Goal: Information Seeking & Learning: Learn about a topic

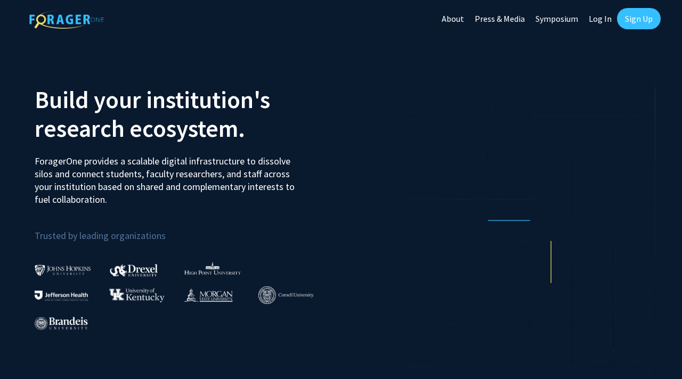
click at [601, 21] on link "Log In" at bounding box center [600, 18] width 34 height 37
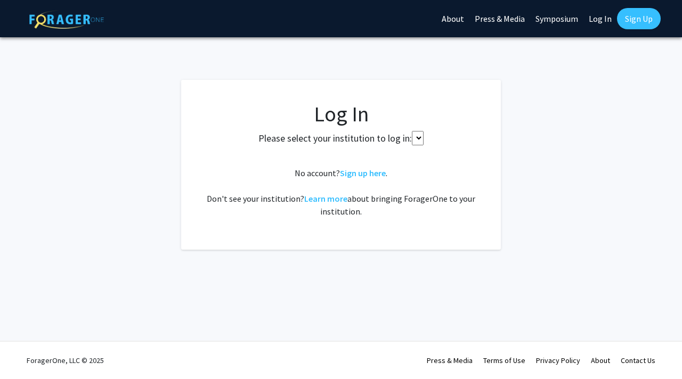
select select
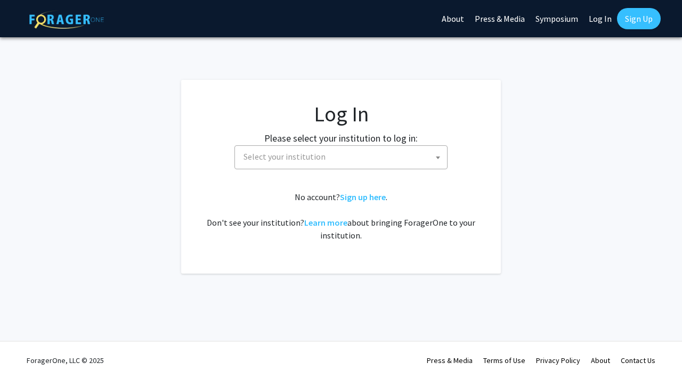
click at [386, 156] on span "Select your institution" at bounding box center [343, 157] width 208 height 22
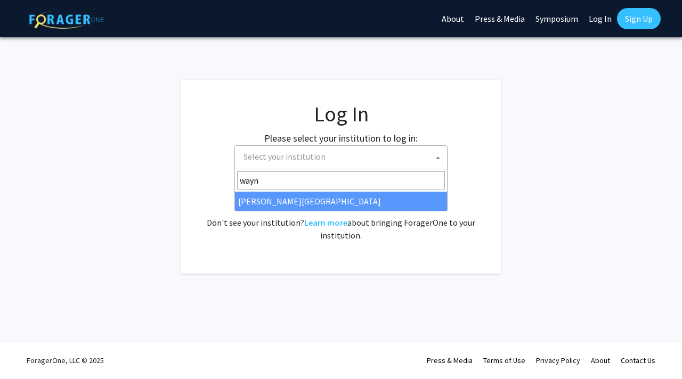
type input "wayn"
select select "21"
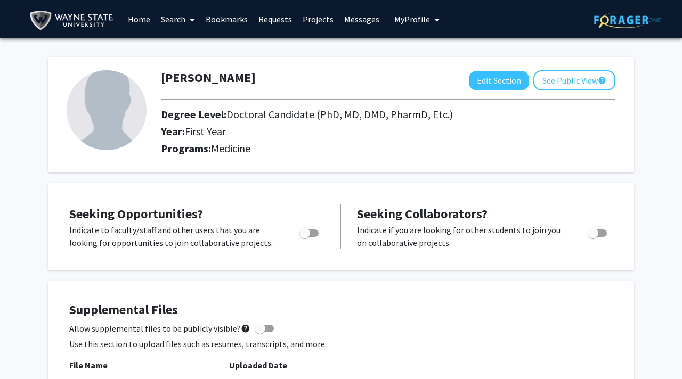
click at [146, 20] on link "Home" at bounding box center [139, 19] width 33 height 37
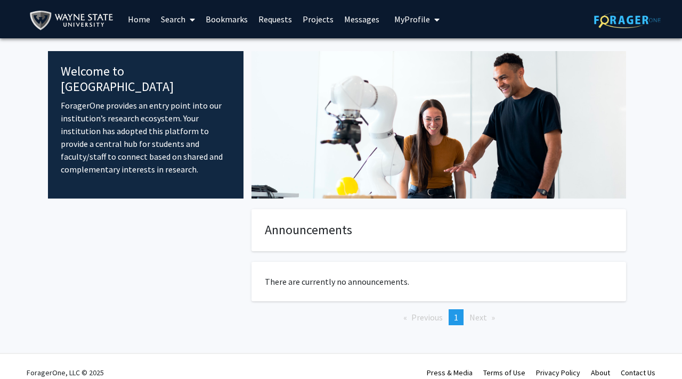
click at [168, 21] on link "Search" at bounding box center [178, 19] width 45 height 37
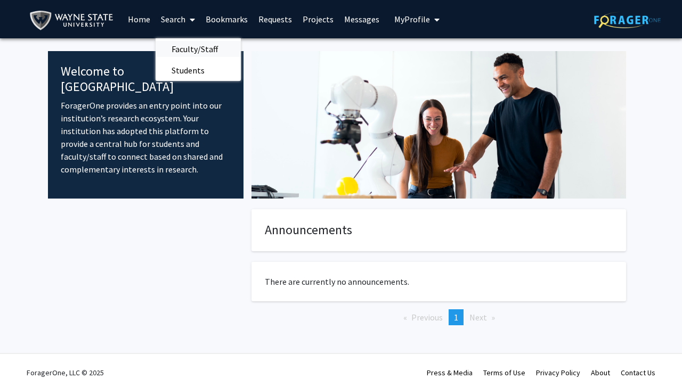
click at [179, 47] on span "Faculty/Staff" at bounding box center [195, 48] width 78 height 21
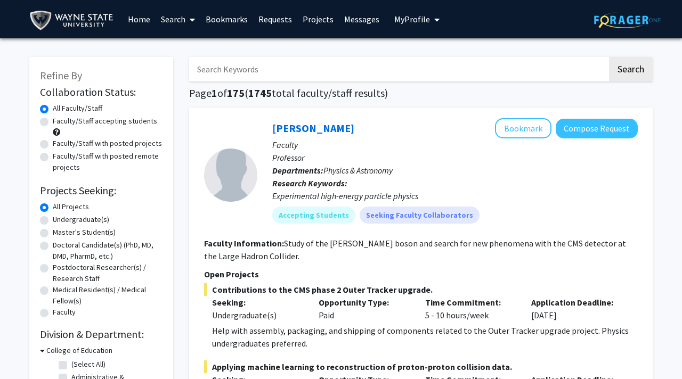
click at [124, 246] on label "Doctoral Candidate(s) (PhD, MD, DMD, PharmD, etc.)" at bounding box center [108, 251] width 110 height 22
click at [60, 246] on input "Doctoral Candidate(s) (PhD, MD, DMD, PharmD, etc.)" at bounding box center [56, 243] width 7 height 7
radio input "true"
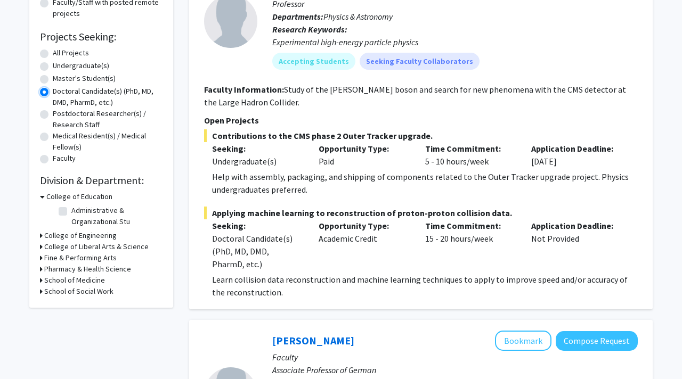
scroll to position [161, 0]
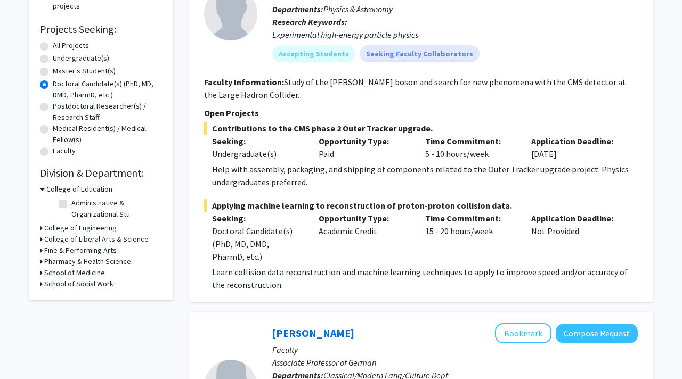
click at [77, 274] on h3 "School of Medicine" at bounding box center [74, 272] width 61 height 11
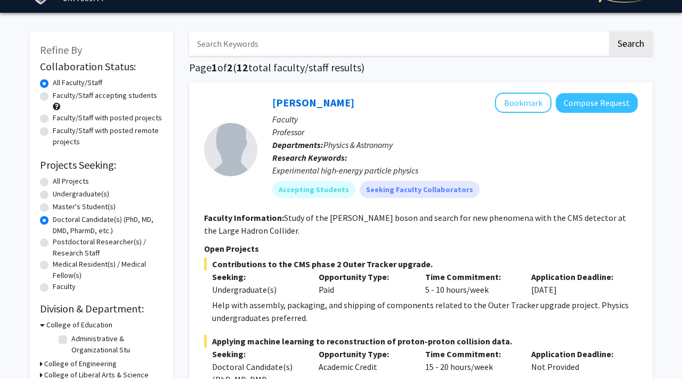
scroll to position [0, 0]
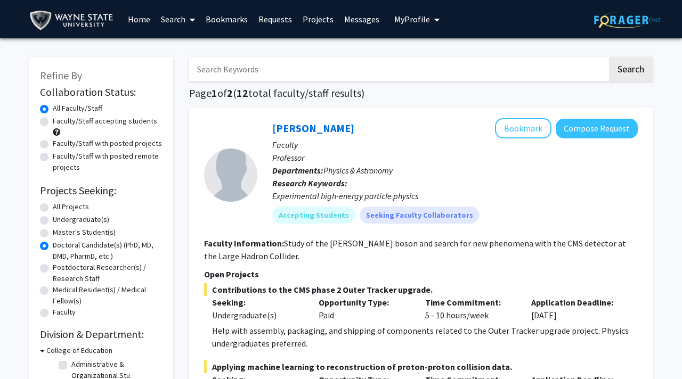
click at [60, 208] on label "All Projects" at bounding box center [71, 206] width 36 height 11
click at [60, 208] on input "All Projects" at bounding box center [56, 204] width 7 height 7
radio input "true"
click at [208, 71] on input "Search Keywords" at bounding box center [398, 69] width 418 height 25
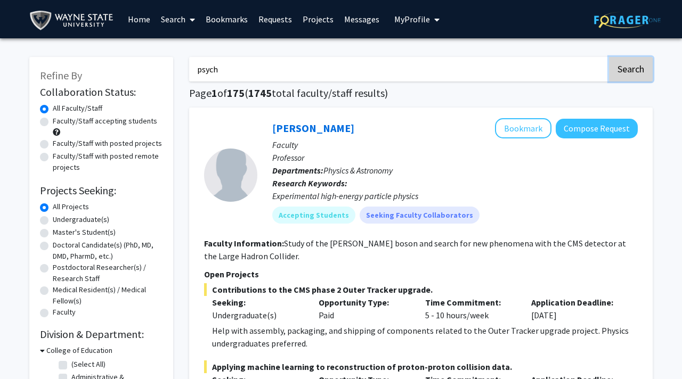
click at [628, 72] on button "Search" at bounding box center [631, 69] width 44 height 25
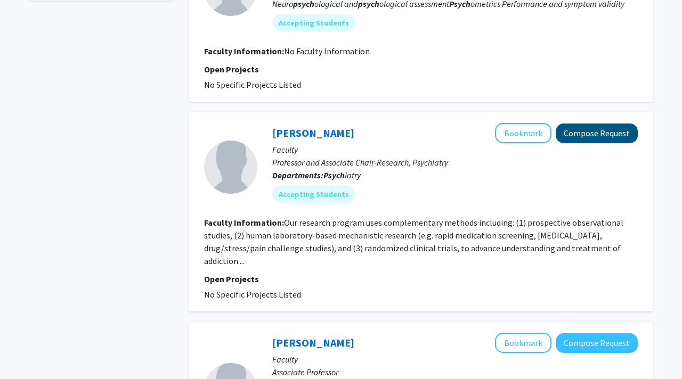
scroll to position [557, 0]
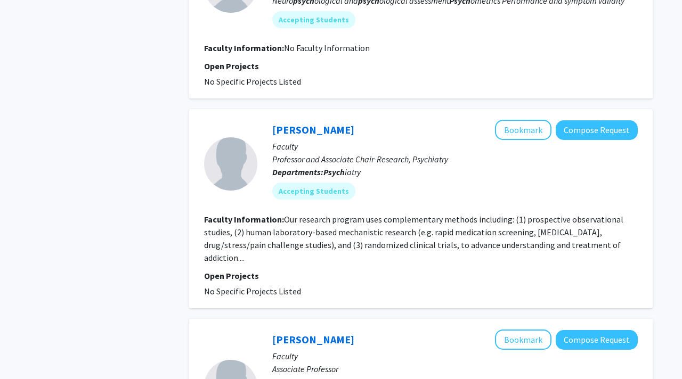
click at [237, 272] on p "Open Projects" at bounding box center [421, 276] width 434 height 13
click at [229, 277] on p "Open Projects" at bounding box center [421, 276] width 434 height 13
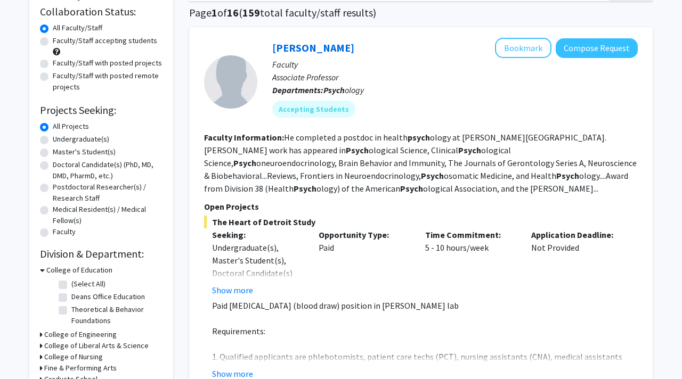
scroll to position [0, 0]
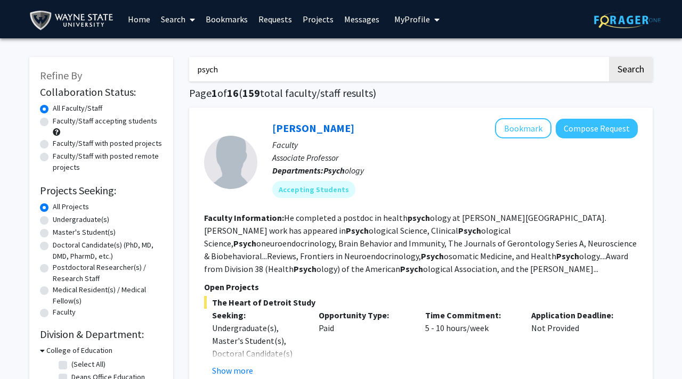
click at [328, 70] on input "psych" at bounding box center [398, 69] width 418 height 25
type input "psychiatry"
click at [637, 75] on button "Search" at bounding box center [631, 69] width 44 height 25
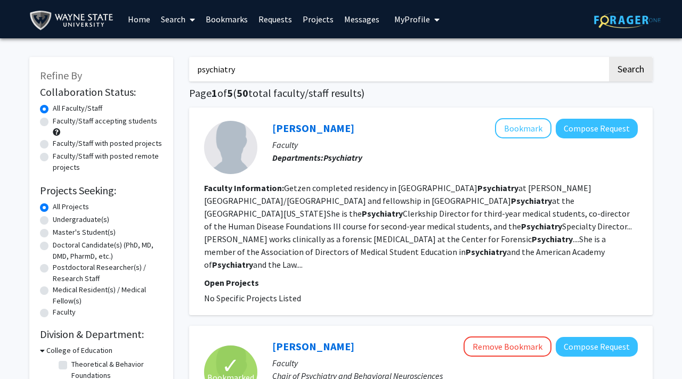
click at [131, 120] on label "Faculty/Staff accepting students" at bounding box center [105, 121] width 104 height 11
click at [60, 120] on input "Faculty/Staff accepting students" at bounding box center [56, 119] width 7 height 7
radio input "true"
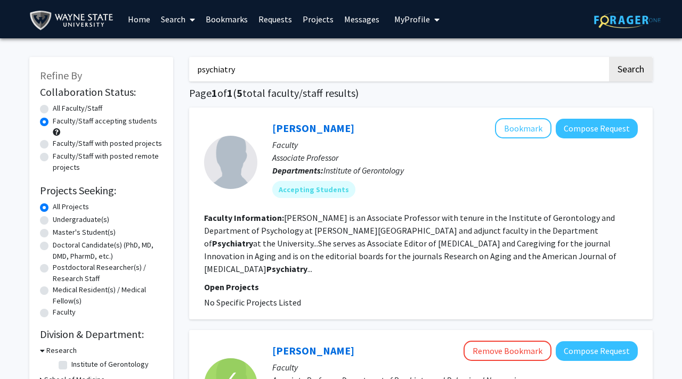
click at [98, 109] on label "All Faculty/Staff" at bounding box center [78, 108] width 50 height 11
click at [60, 109] on input "All Faculty/Staff" at bounding box center [56, 106] width 7 height 7
radio input "true"
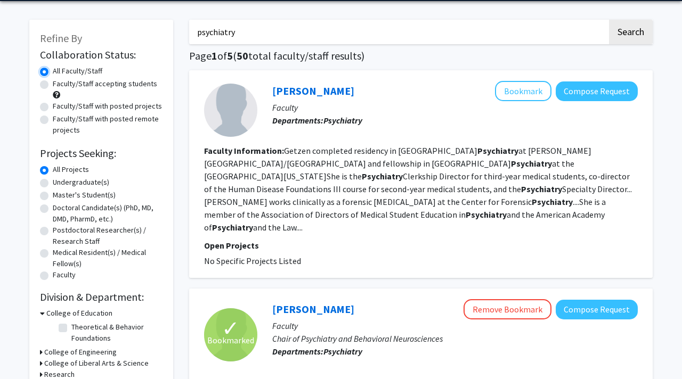
scroll to position [27, 0]
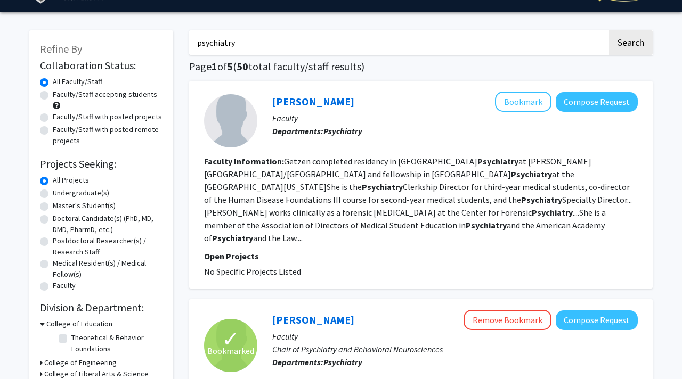
click at [94, 100] on label "Faculty/Staff accepting students" at bounding box center [105, 94] width 104 height 11
click at [60, 96] on input "Faculty/Staff accepting students" at bounding box center [56, 92] width 7 height 7
radio input "true"
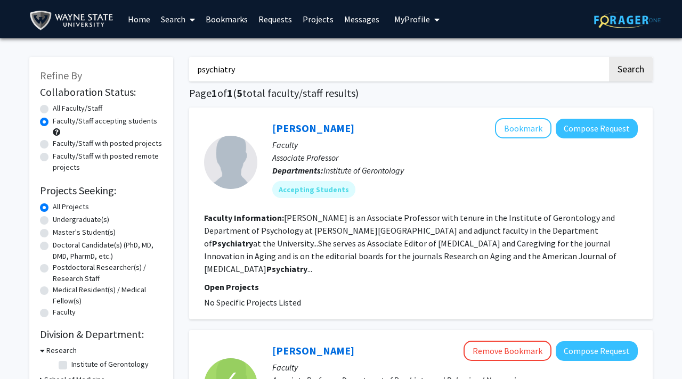
click at [97, 147] on label "Faculty/Staff with posted projects" at bounding box center [107, 143] width 109 height 11
click at [60, 145] on input "Faculty/Staff with posted projects" at bounding box center [56, 141] width 7 height 7
radio input "true"
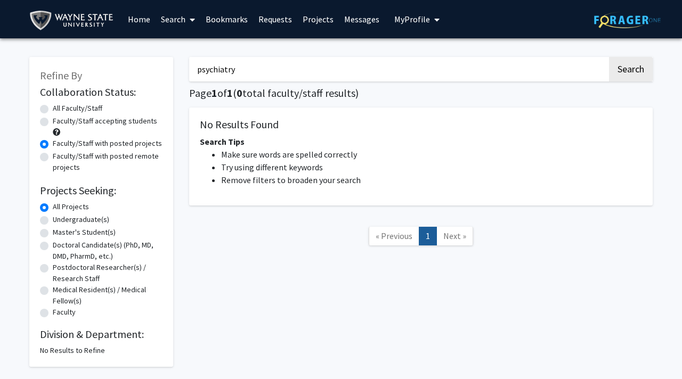
click at [99, 158] on label "Faculty/Staff with posted remote projects" at bounding box center [108, 162] width 110 height 22
click at [60, 158] on input "Faculty/Staff with posted remote projects" at bounding box center [56, 154] width 7 height 7
radio input "true"
click at [90, 123] on label "Faculty/Staff accepting students" at bounding box center [105, 121] width 104 height 11
click at [60, 123] on input "Faculty/Staff accepting students" at bounding box center [56, 119] width 7 height 7
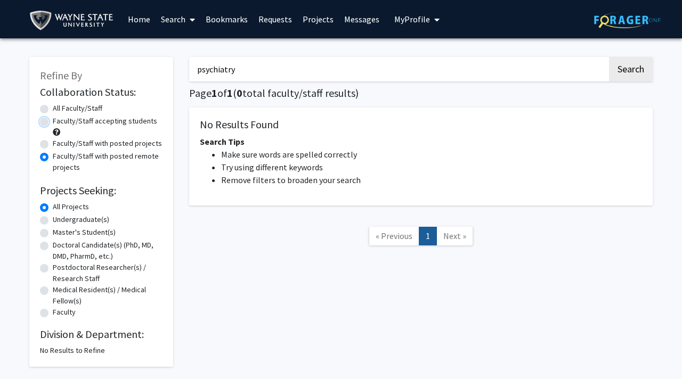
radio input "true"
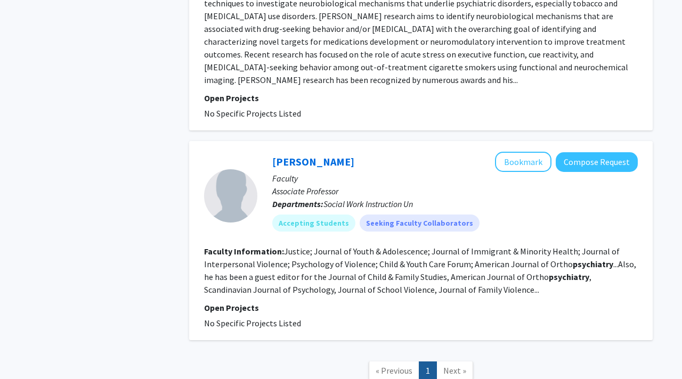
scroll to position [871, 0]
click at [446, 365] on span "Next »" at bounding box center [454, 370] width 23 height 11
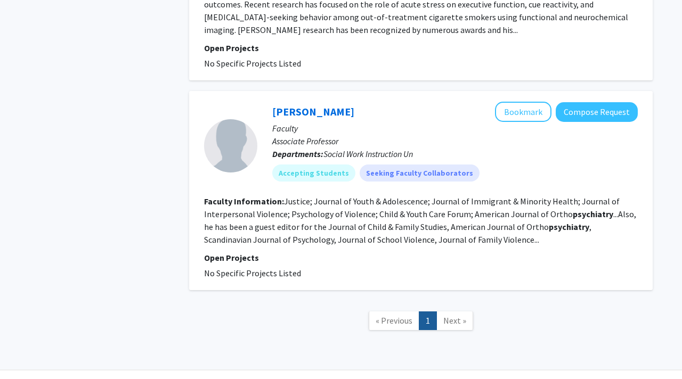
scroll to position [936, 0]
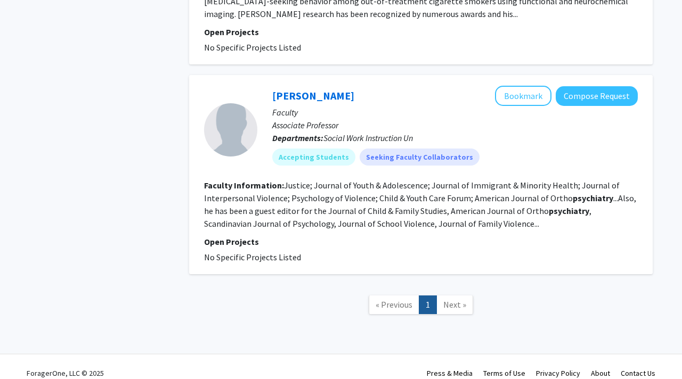
click at [457, 299] on span "Next »" at bounding box center [454, 304] width 23 height 11
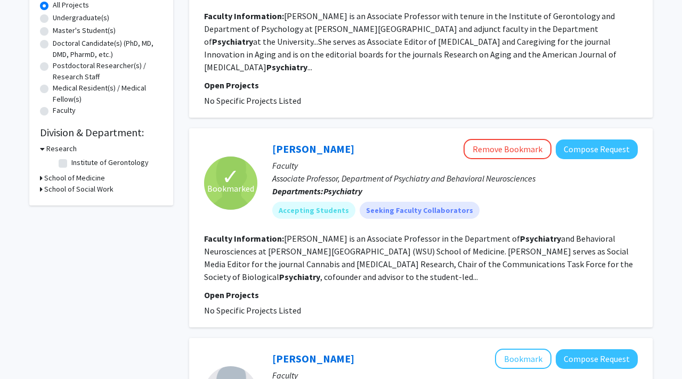
scroll to position [0, 0]
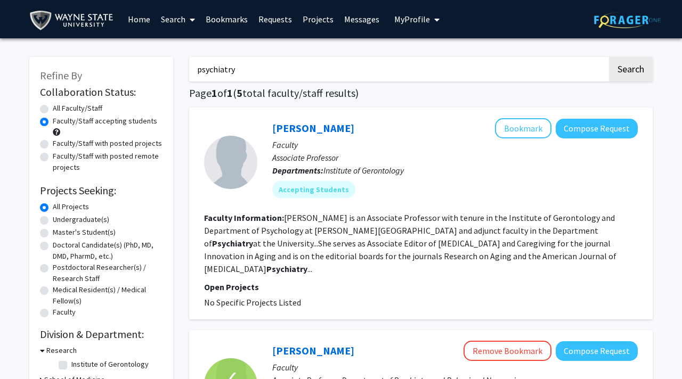
click at [281, 66] on input "psychiatry" at bounding box center [398, 69] width 418 height 25
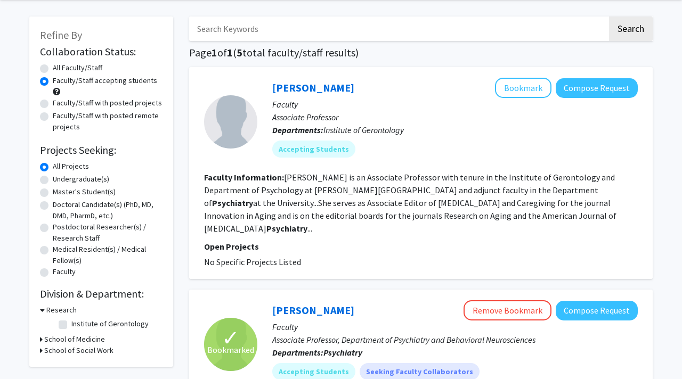
scroll to position [53, 0]
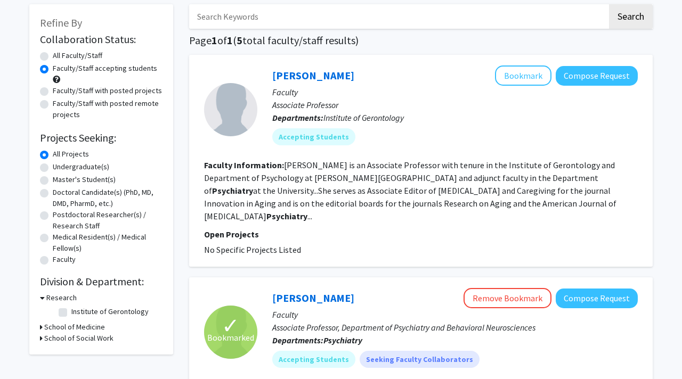
click at [100, 201] on label "Doctoral Candidate(s) (PhD, MD, DMD, PharmD, etc.)" at bounding box center [108, 198] width 110 height 22
click at [60, 194] on input "Doctoral Candidate(s) (PhD, MD, DMD, PharmD, etc.)" at bounding box center [56, 190] width 7 height 7
radio input "true"
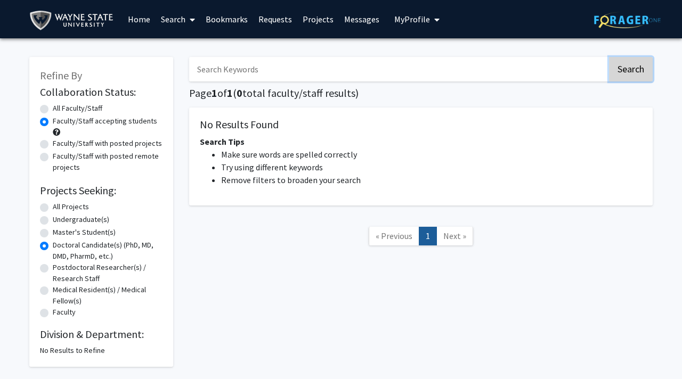
click at [628, 74] on button "Search" at bounding box center [631, 69] width 44 height 25
radio input "true"
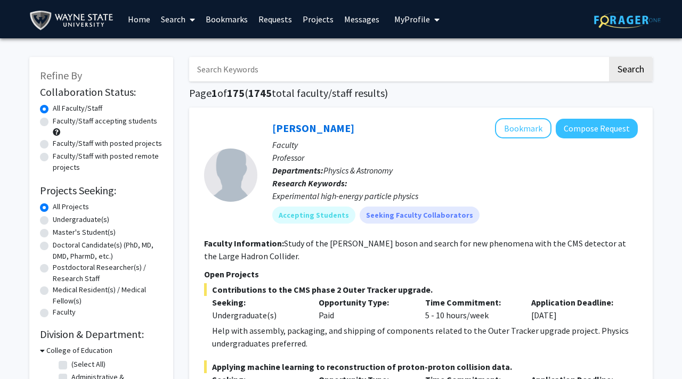
click at [480, 74] on input "Search Keywords" at bounding box center [398, 69] width 418 height 25
type input "psych"
click at [641, 76] on button "Search" at bounding box center [631, 69] width 44 height 25
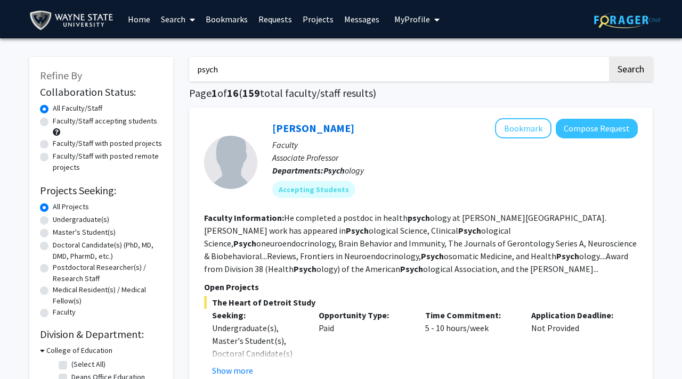
click at [126, 143] on label "Faculty/Staff with posted projects" at bounding box center [107, 143] width 109 height 11
click at [60, 143] on input "Faculty/Staff with posted projects" at bounding box center [56, 141] width 7 height 7
radio input "true"
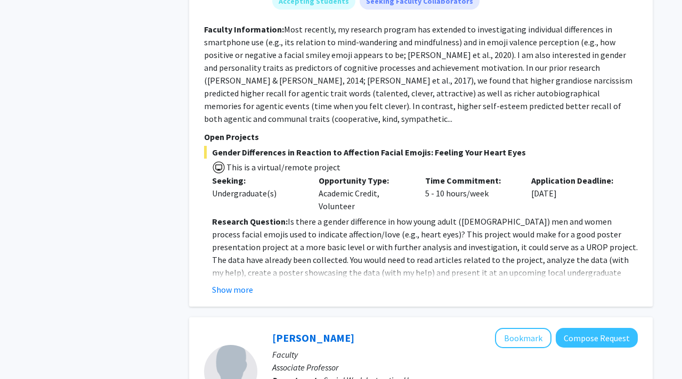
scroll to position [643, 0]
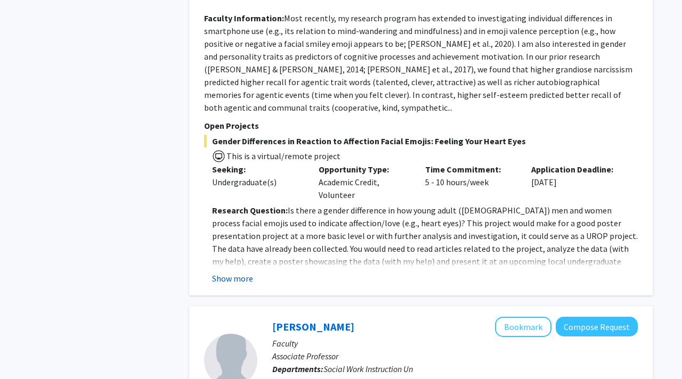
click at [229, 272] on button "Show more" at bounding box center [232, 278] width 41 height 13
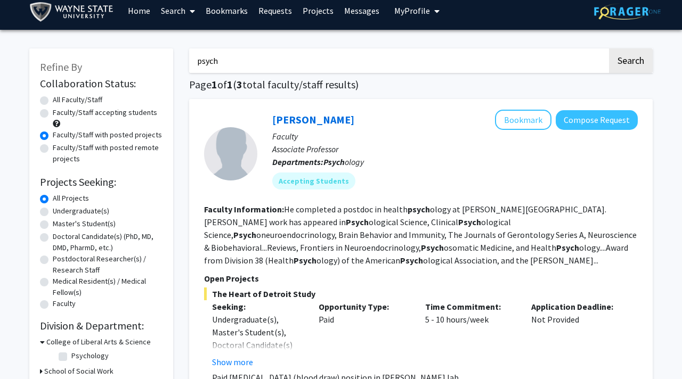
scroll to position [0, 0]
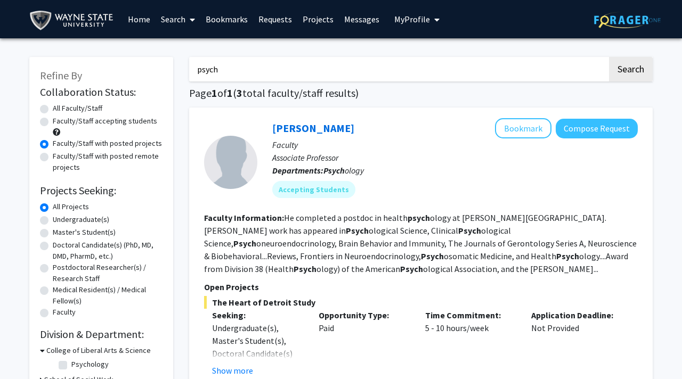
click at [254, 70] on input "psych" at bounding box center [398, 69] width 418 height 25
type input "\"
click at [611, 74] on button "Search" at bounding box center [631, 69] width 44 height 25
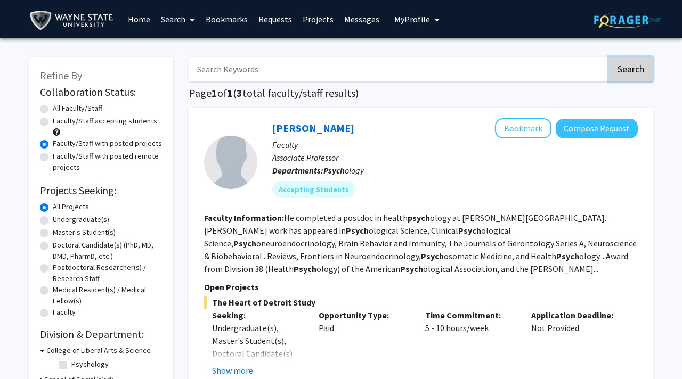
radio input "true"
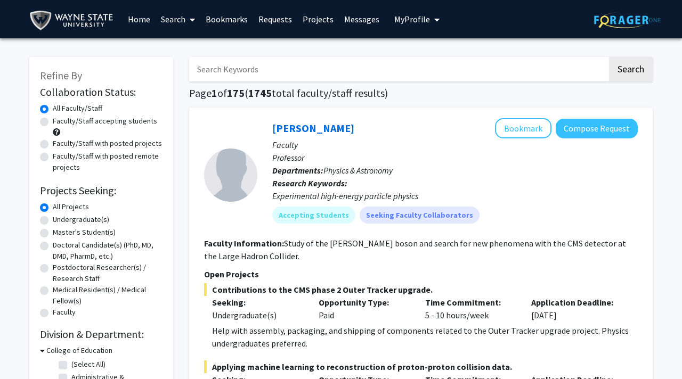
click at [90, 256] on label "Doctoral Candidate(s) (PhD, MD, DMD, PharmD, etc.)" at bounding box center [108, 251] width 110 height 22
click at [60, 247] on input "Doctoral Candidate(s) (PhD, MD, DMD, PharmD, etc.)" at bounding box center [56, 243] width 7 height 7
radio input "true"
click at [104, 144] on label "Faculty/Staff with posted projects" at bounding box center [107, 143] width 109 height 11
click at [60, 144] on input "Faculty/Staff with posted projects" at bounding box center [56, 141] width 7 height 7
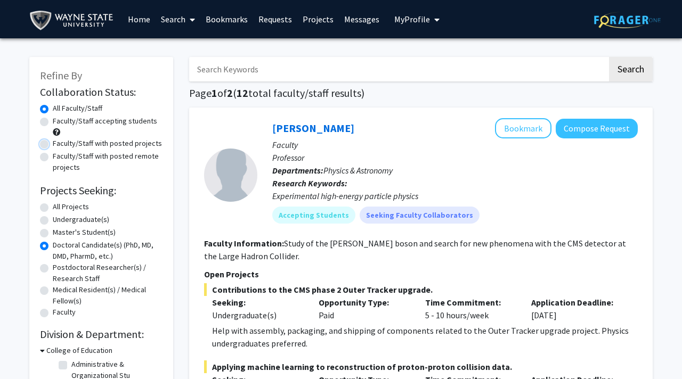
radio input "true"
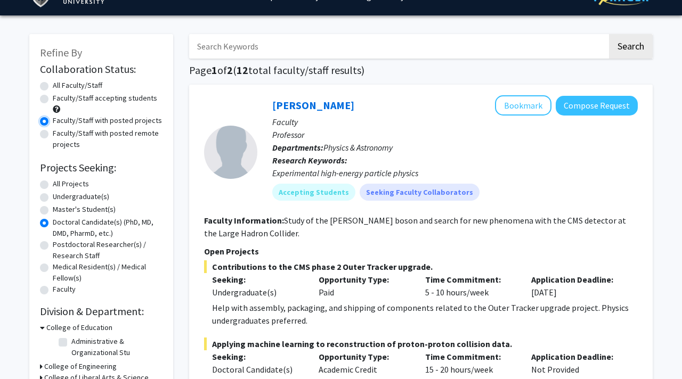
scroll to position [21, 0]
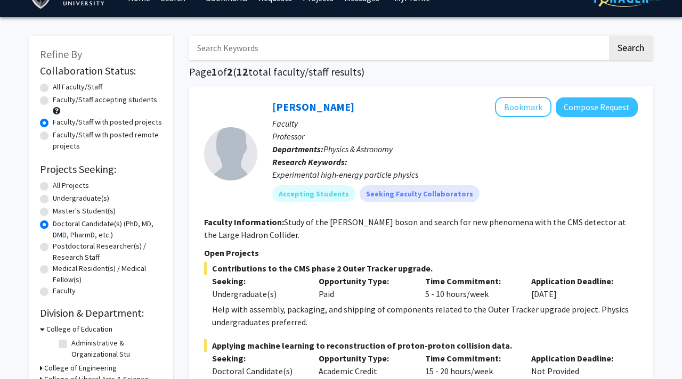
click at [118, 102] on label "Faculty/Staff accepting students" at bounding box center [105, 99] width 104 height 11
click at [60, 101] on input "Faculty/Staff accepting students" at bounding box center [56, 97] width 7 height 7
radio input "true"
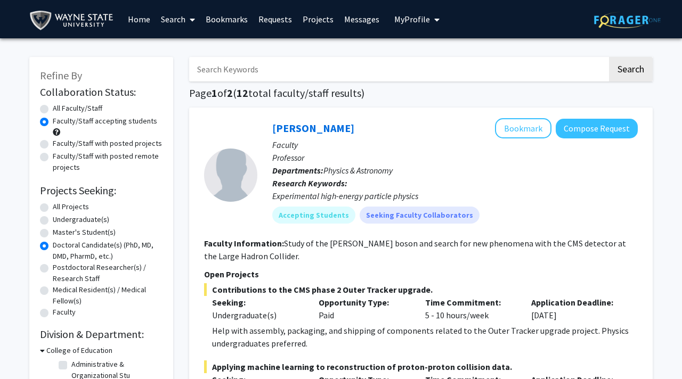
click at [336, 69] on input "Search Keywords" at bounding box center [398, 69] width 418 height 25
type input "david rosenberg"
click at [609, 57] on button "Search" at bounding box center [631, 69] width 44 height 25
radio input "true"
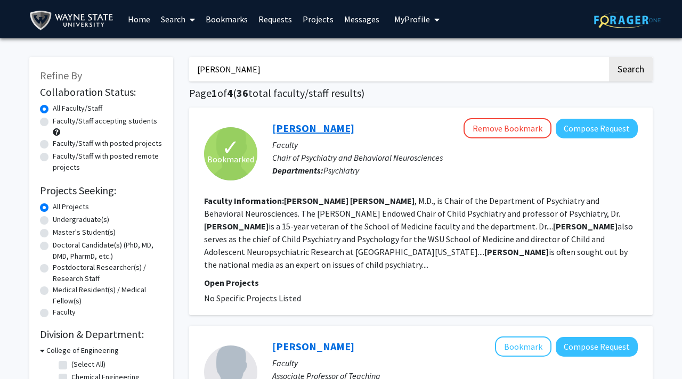
click at [295, 128] on link "David Rosenberg" at bounding box center [313, 127] width 82 height 13
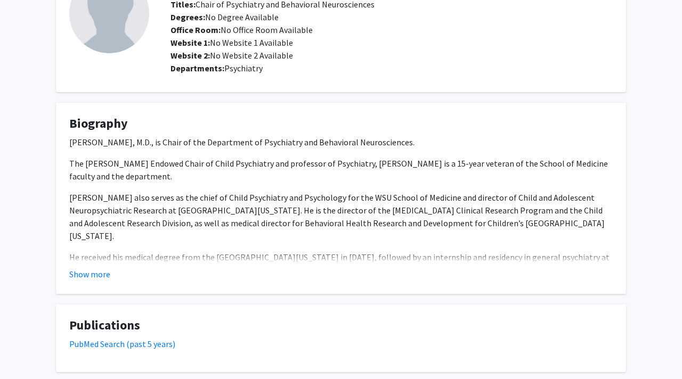
scroll to position [102, 0]
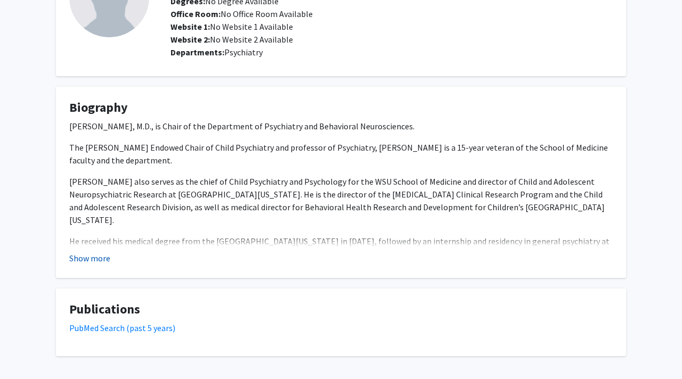
click at [96, 261] on button "Show more" at bounding box center [89, 258] width 41 height 13
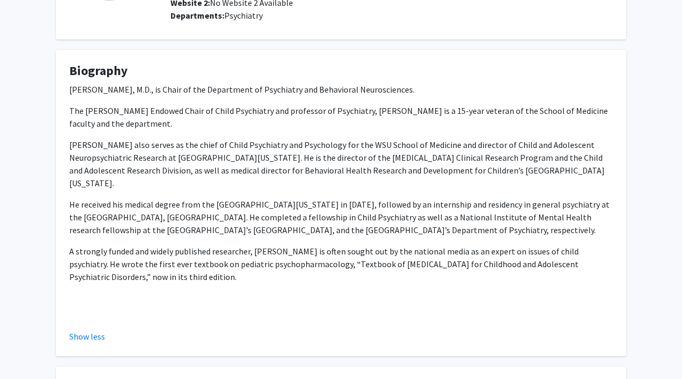
scroll to position [0, 0]
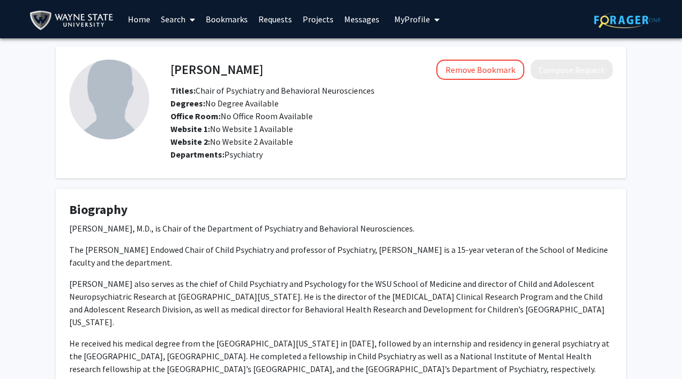
click at [162, 22] on link "Search" at bounding box center [178, 19] width 45 height 37
click at [174, 48] on span "Faculty/Staff" at bounding box center [195, 48] width 78 height 21
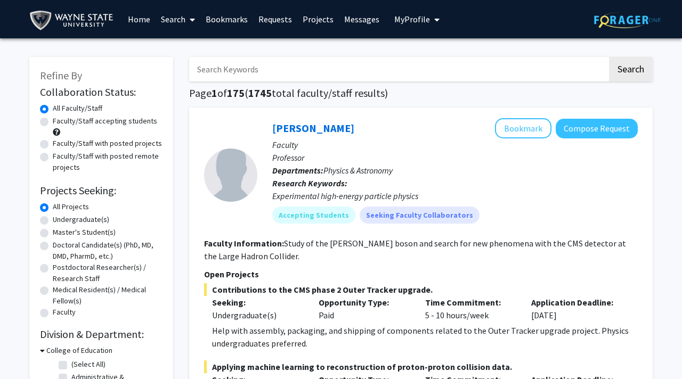
click at [229, 72] on input "Search Keywords" at bounding box center [398, 69] width 418 height 25
type input "hilary masurk"
click at [609, 57] on button "Search" at bounding box center [631, 69] width 44 height 25
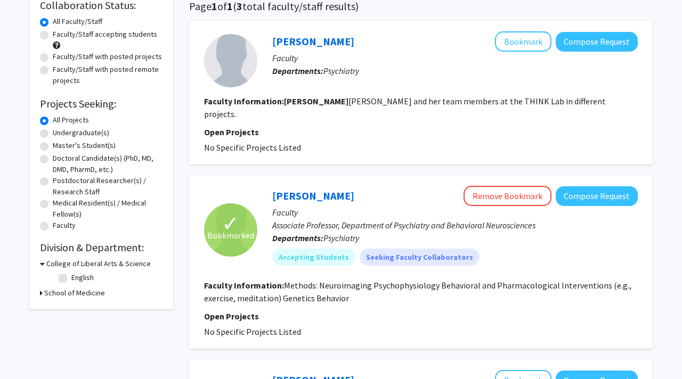
scroll to position [90, 0]
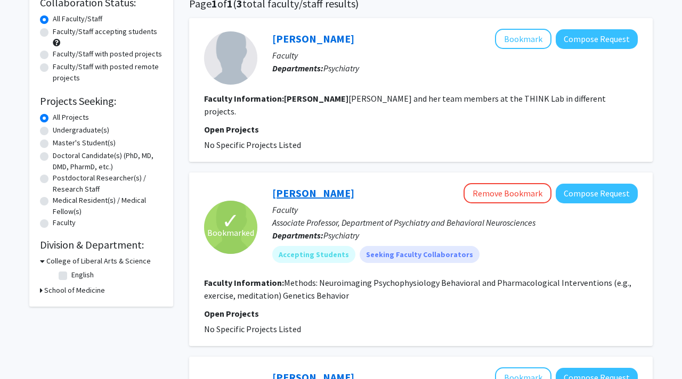
click at [285, 186] on link "Hilary Marusak" at bounding box center [313, 192] width 82 height 13
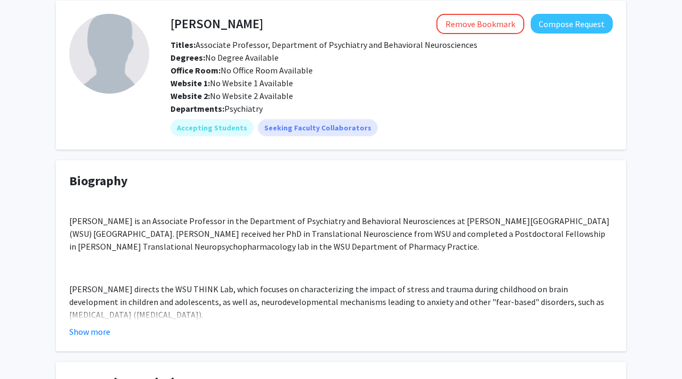
scroll to position [46, 0]
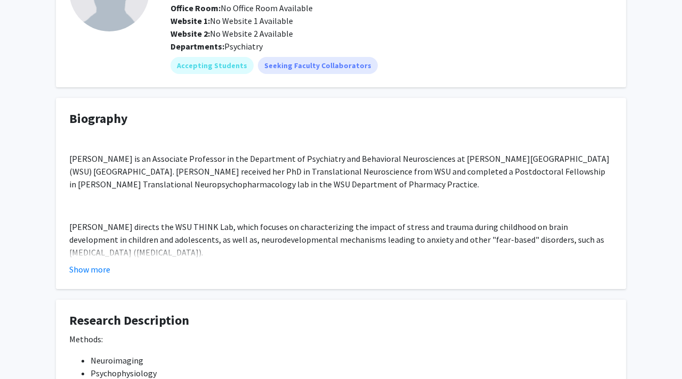
scroll to position [124, 0]
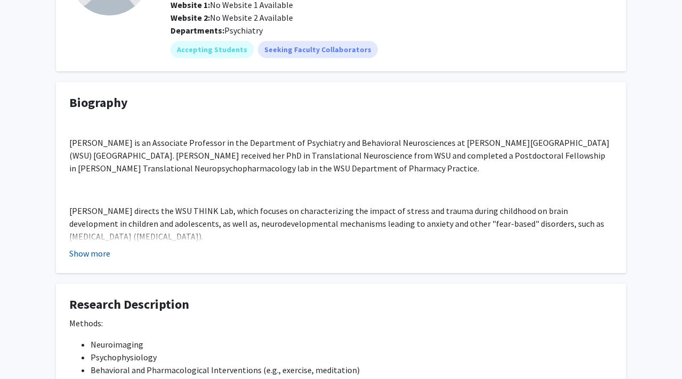
click at [71, 248] on button "Show more" at bounding box center [89, 253] width 41 height 13
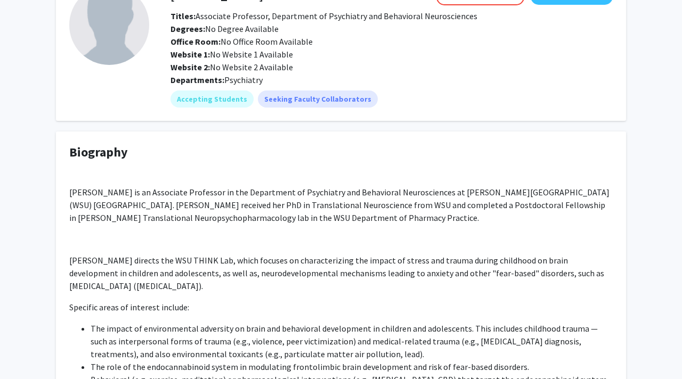
scroll to position [76, 0]
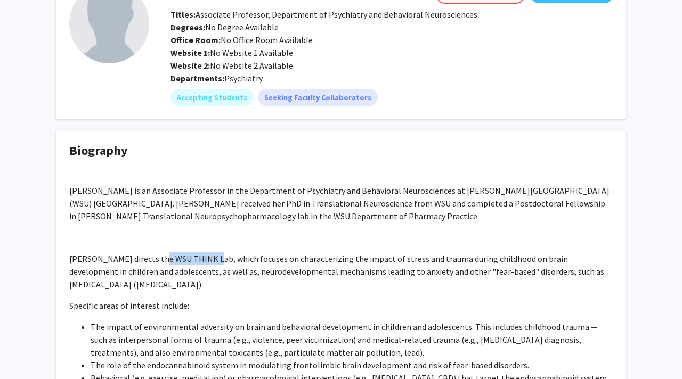
drag, startPoint x: 153, startPoint y: 259, endPoint x: 208, endPoint y: 262, distance: 54.4
click at [208, 262] on p "Dr. Marusak directs the WSU THINK Lab, which focuses on characterizing the impa…" at bounding box center [340, 272] width 543 height 38
copy p "WSU THINK Lab"
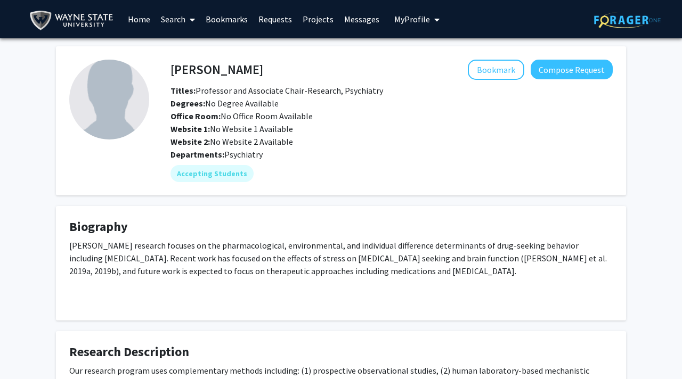
click at [184, 22] on link "Search" at bounding box center [178, 19] width 45 height 37
click at [201, 46] on span "Faculty/Staff" at bounding box center [195, 48] width 78 height 21
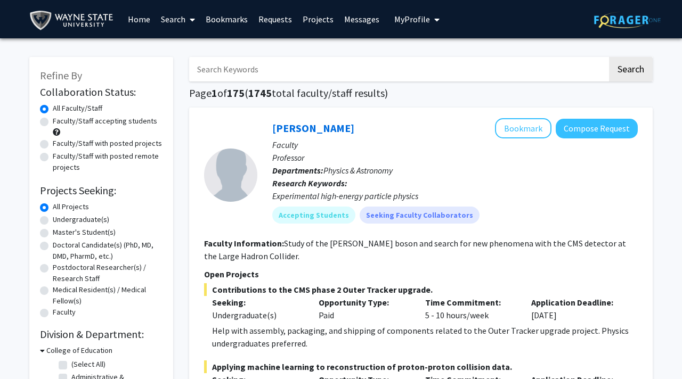
click at [351, 70] on input "Search Keywords" at bounding box center [398, 69] width 418 height 25
click at [609, 57] on button "Search" at bounding box center [631, 69] width 44 height 25
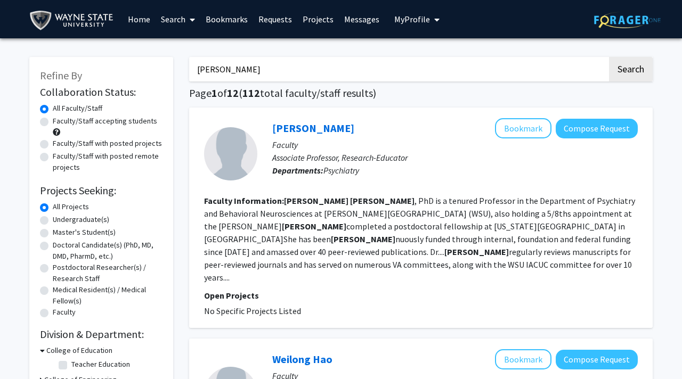
click at [357, 68] on input "alana conti" at bounding box center [398, 69] width 418 height 25
type input "tanja jovanovic"
click at [609, 57] on button "Search" at bounding box center [631, 69] width 44 height 25
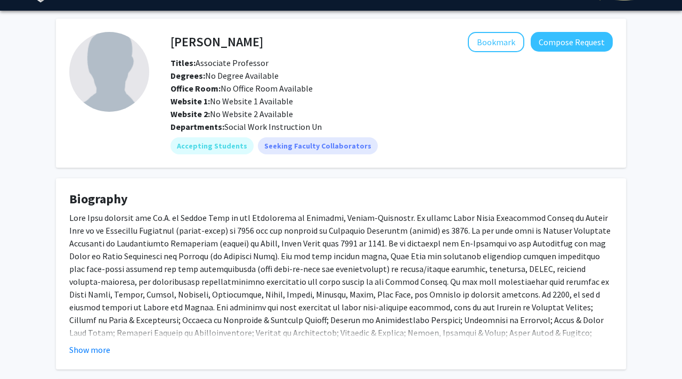
scroll to position [44, 0]
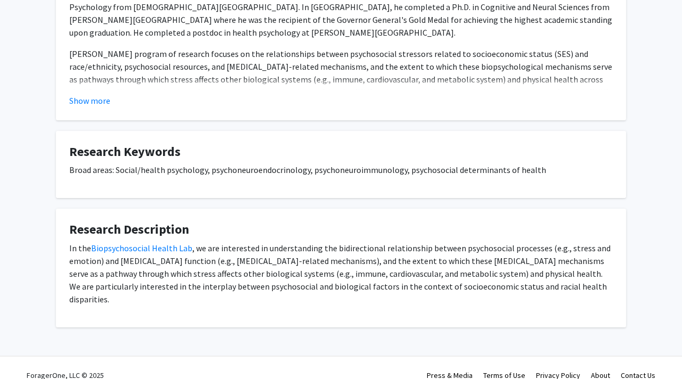
scroll to position [513, 0]
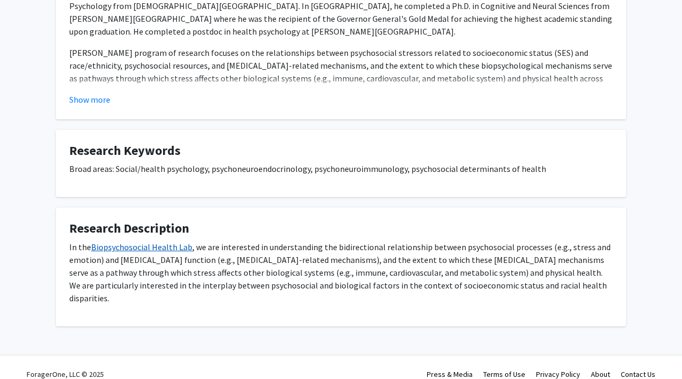
click at [141, 250] on link "Biopsychosocial Health Lab" at bounding box center [141, 247] width 101 height 11
